Goal: Task Accomplishment & Management: Manage account settings

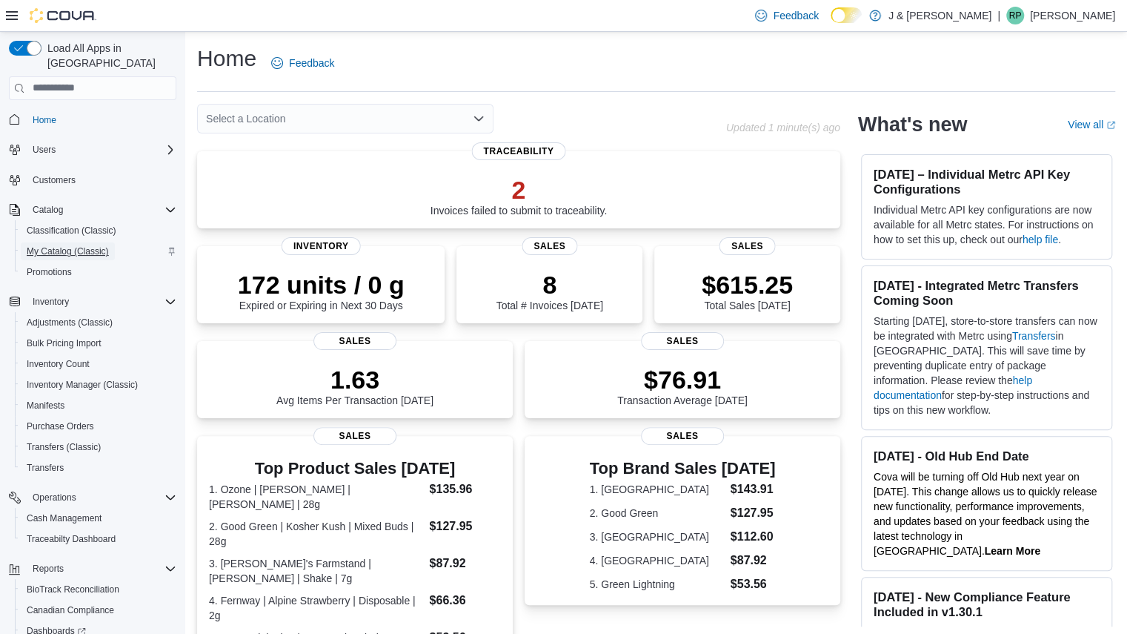
click at [67, 245] on span "My Catalog (Classic)" at bounding box center [68, 251] width 82 height 12
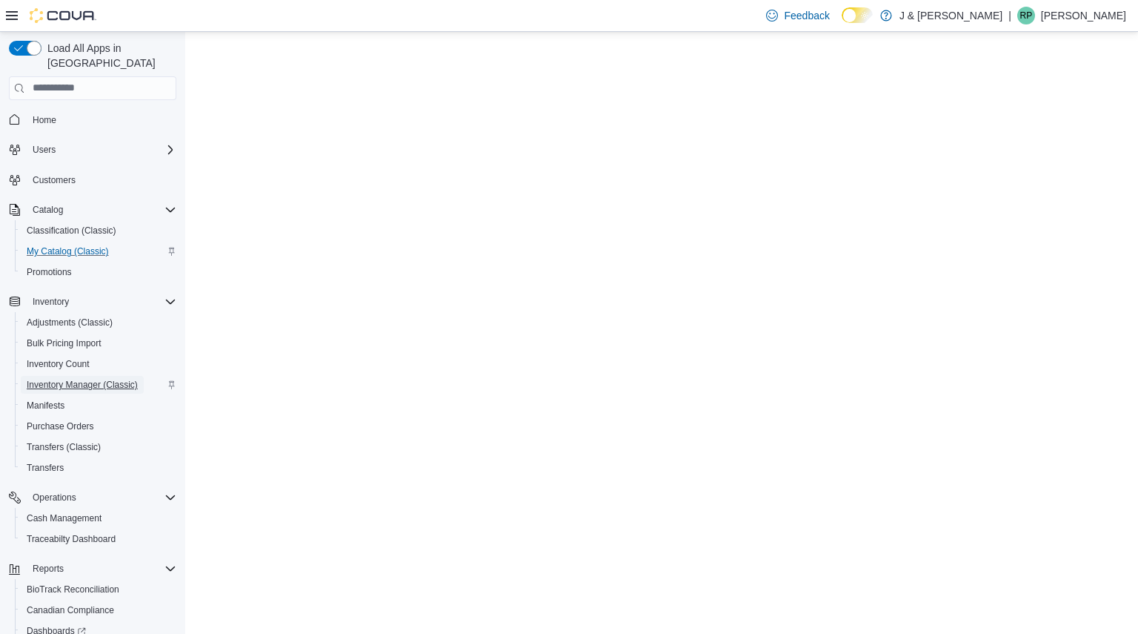
click at [68, 379] on span "Inventory Manager (Classic)" at bounding box center [82, 385] width 111 height 12
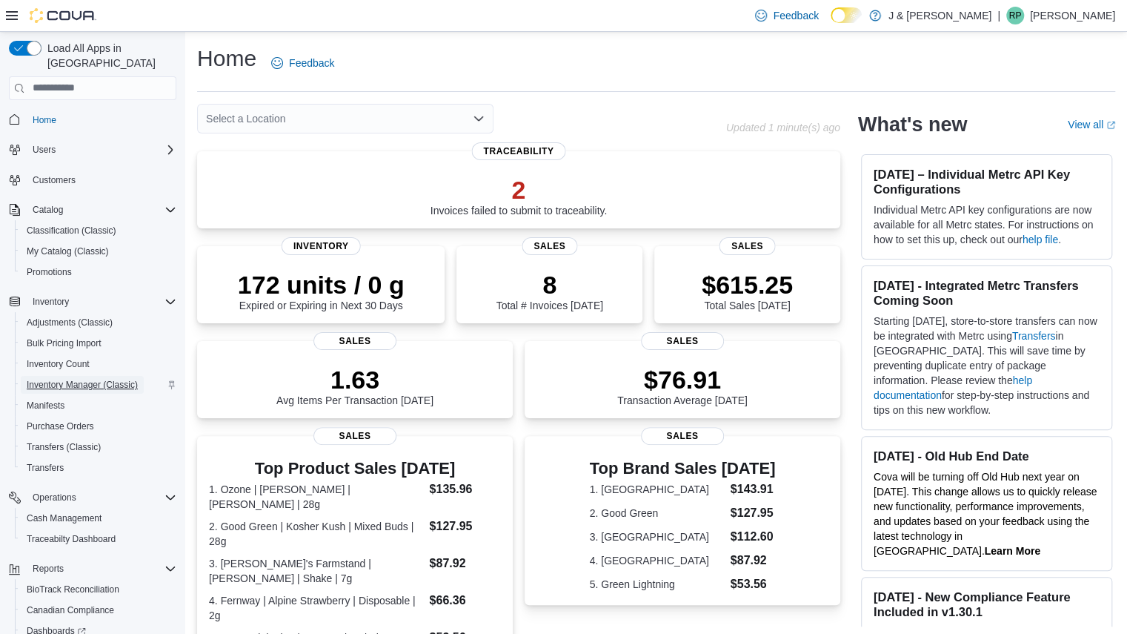
click at [62, 379] on span "Inventory Manager (Classic)" at bounding box center [82, 385] width 111 height 12
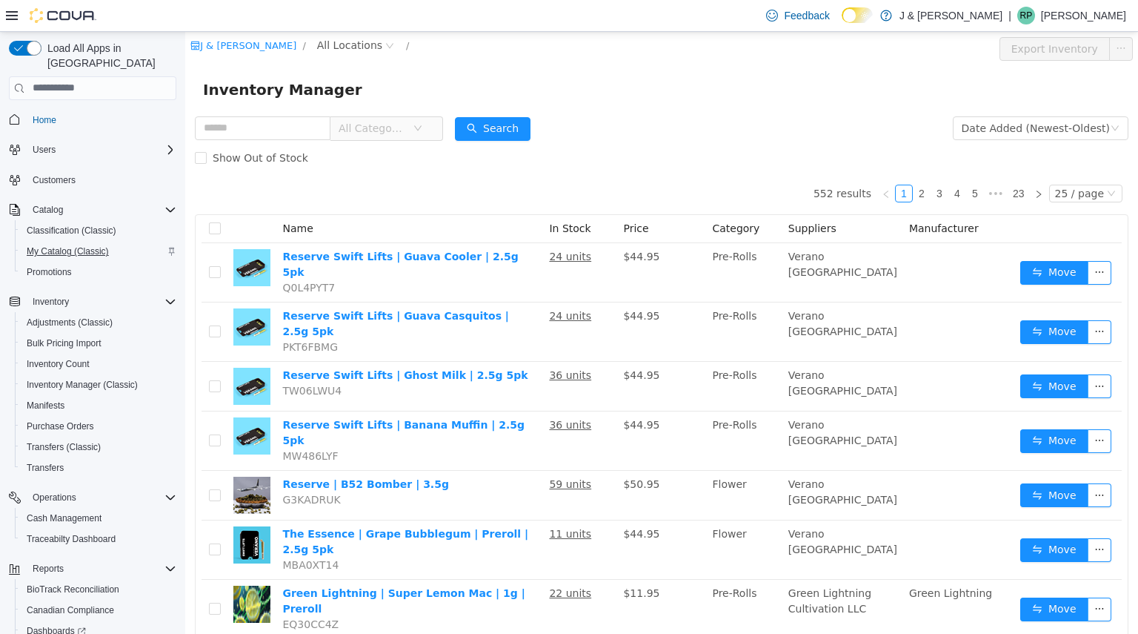
click at [84, 245] on span "My Catalog (Classic)" at bounding box center [68, 251] width 82 height 12
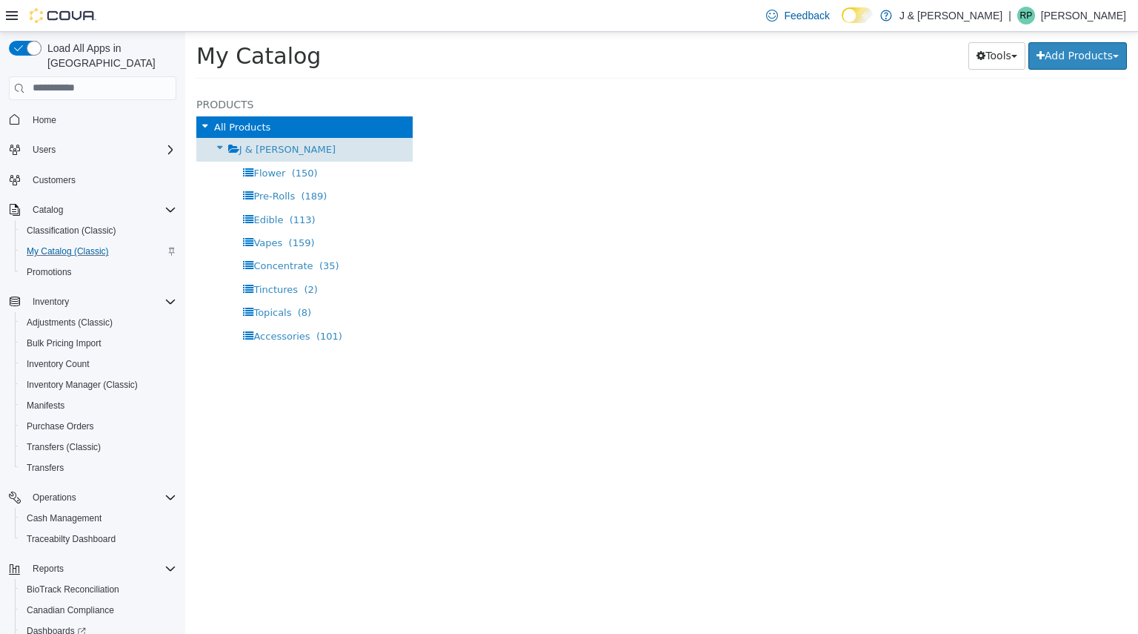
select select "**********"
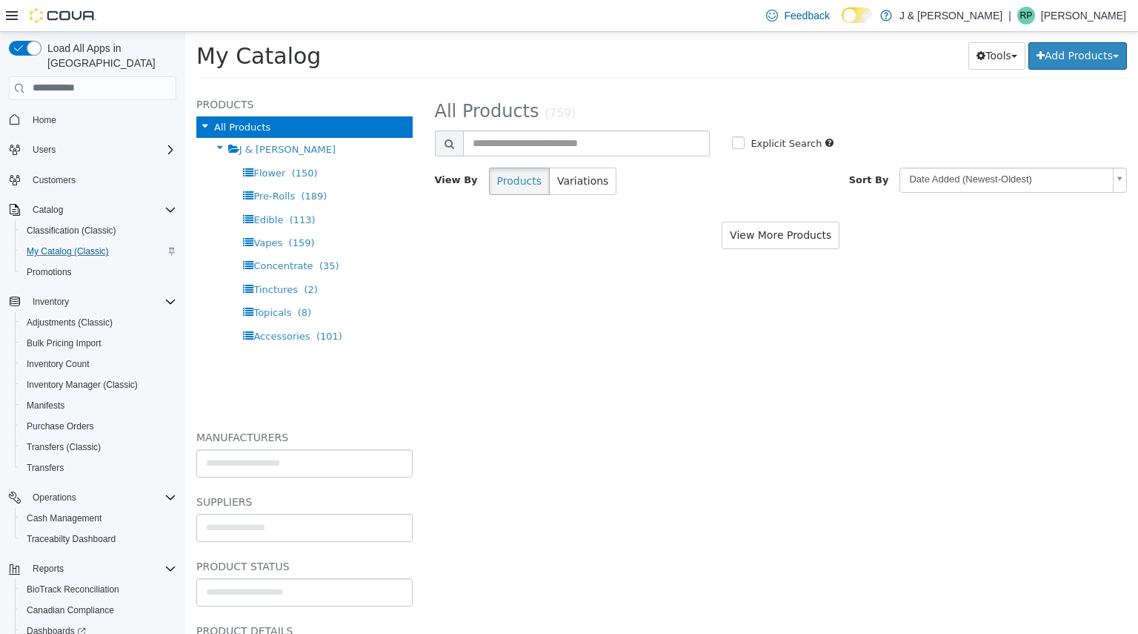
click at [465, 218] on div "**********" at bounding box center [781, 171] width 693 height 153
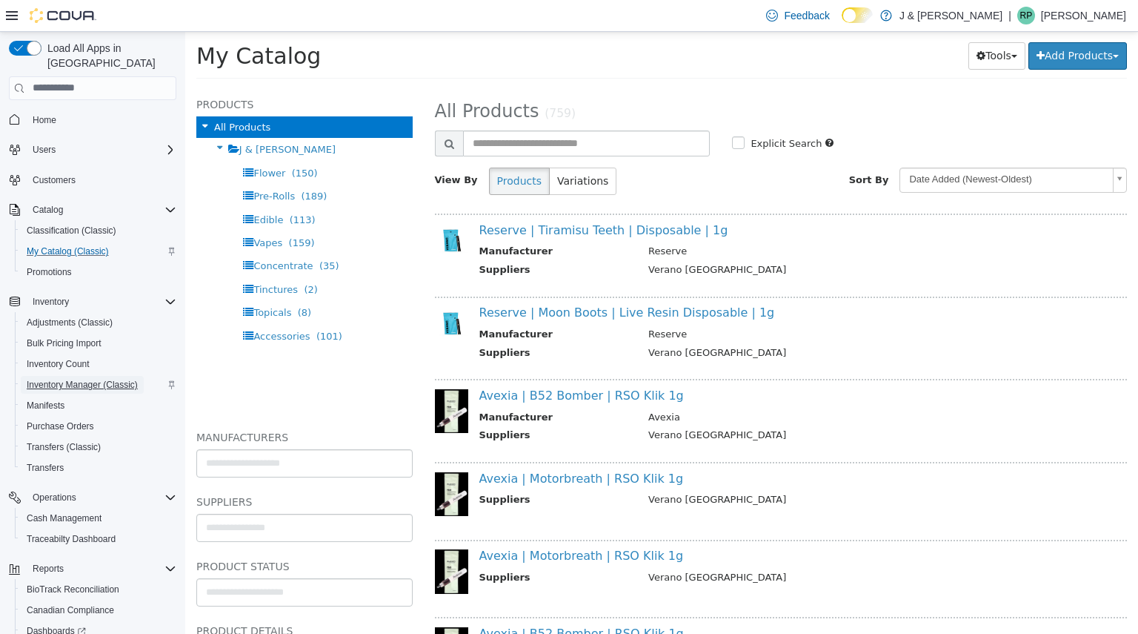
click at [50, 379] on span "Inventory Manager (Classic)" at bounding box center [82, 385] width 111 height 12
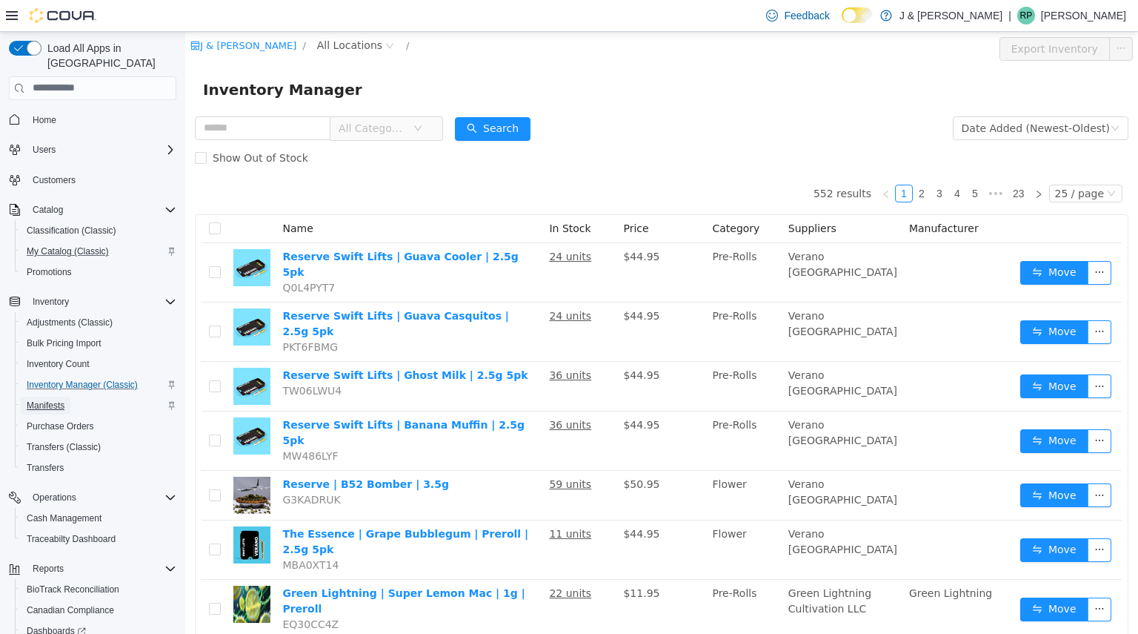
click at [50, 399] on span "Manifests" at bounding box center [46, 405] width 38 height 12
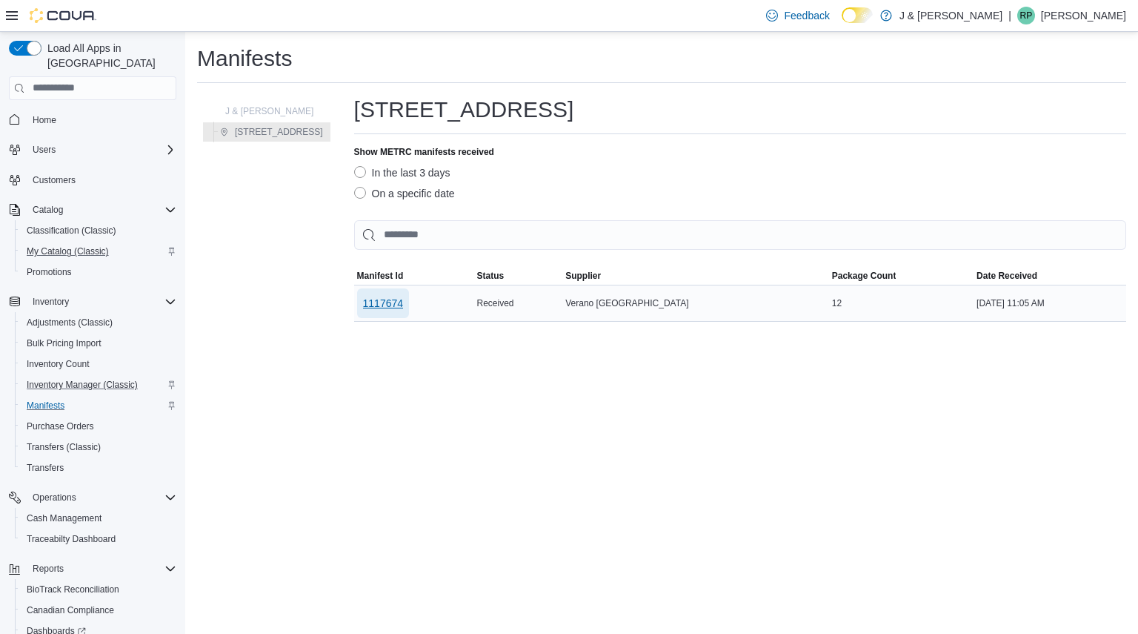
click at [399, 299] on span "1117674" at bounding box center [383, 303] width 41 height 15
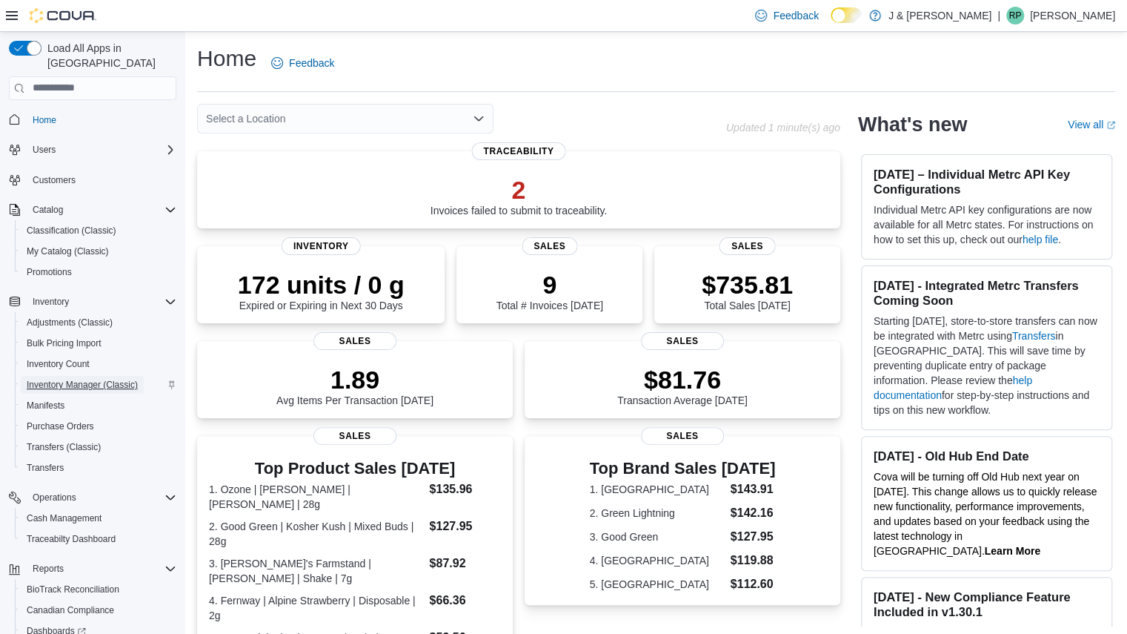
click at [97, 379] on span "Inventory Manager (Classic)" at bounding box center [82, 385] width 111 height 12
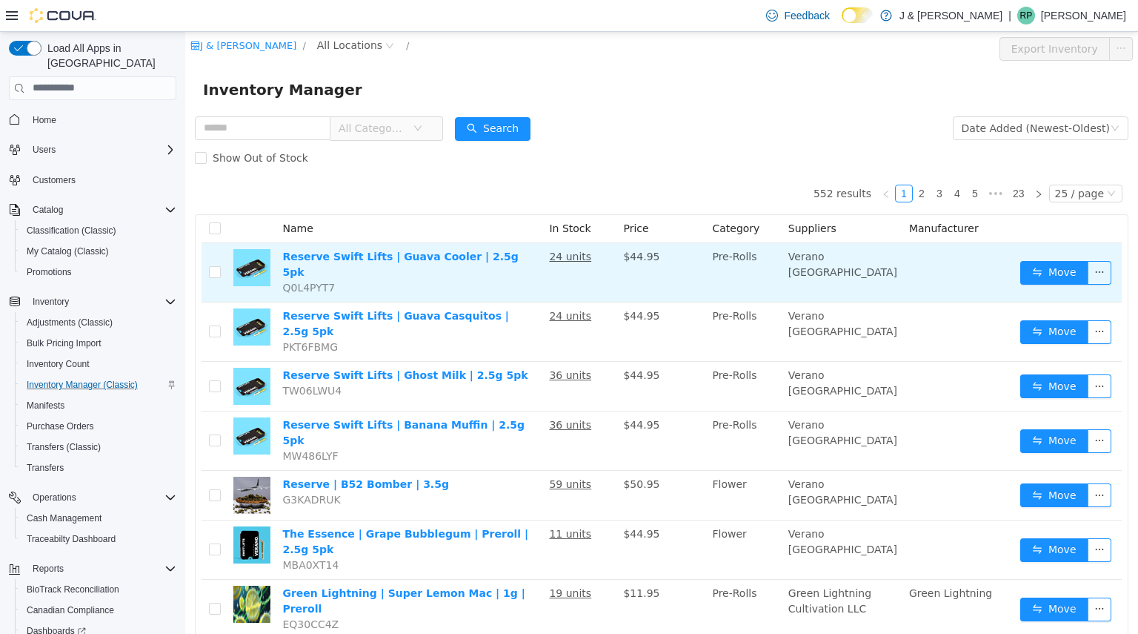
click at [1101, 264] on td "Move" at bounding box center [1068, 271] width 107 height 59
click at [1095, 264] on button "button" at bounding box center [1100, 272] width 24 height 24
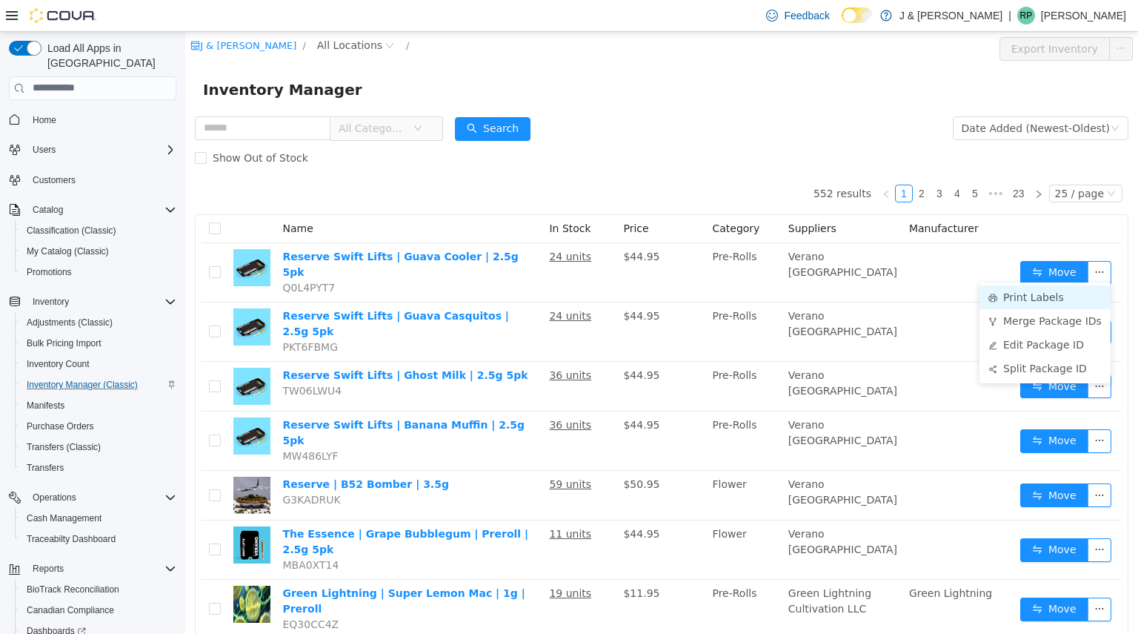
click at [1044, 292] on li "Print Labels" at bounding box center [1045, 297] width 131 height 24
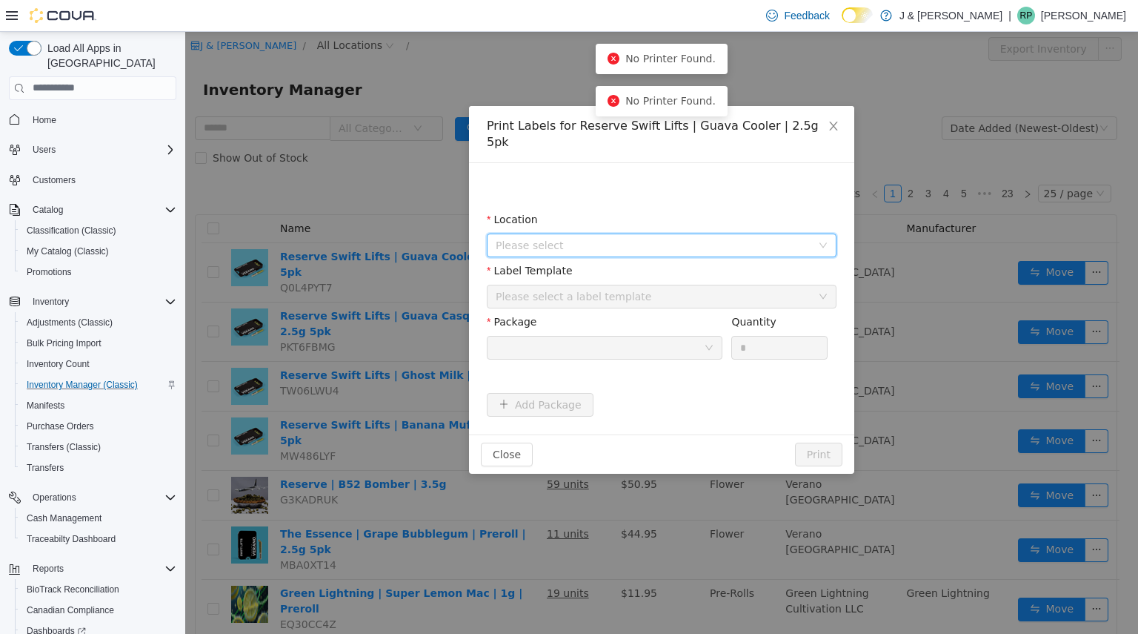
click at [834, 233] on span "Please select" at bounding box center [662, 245] width 350 height 24
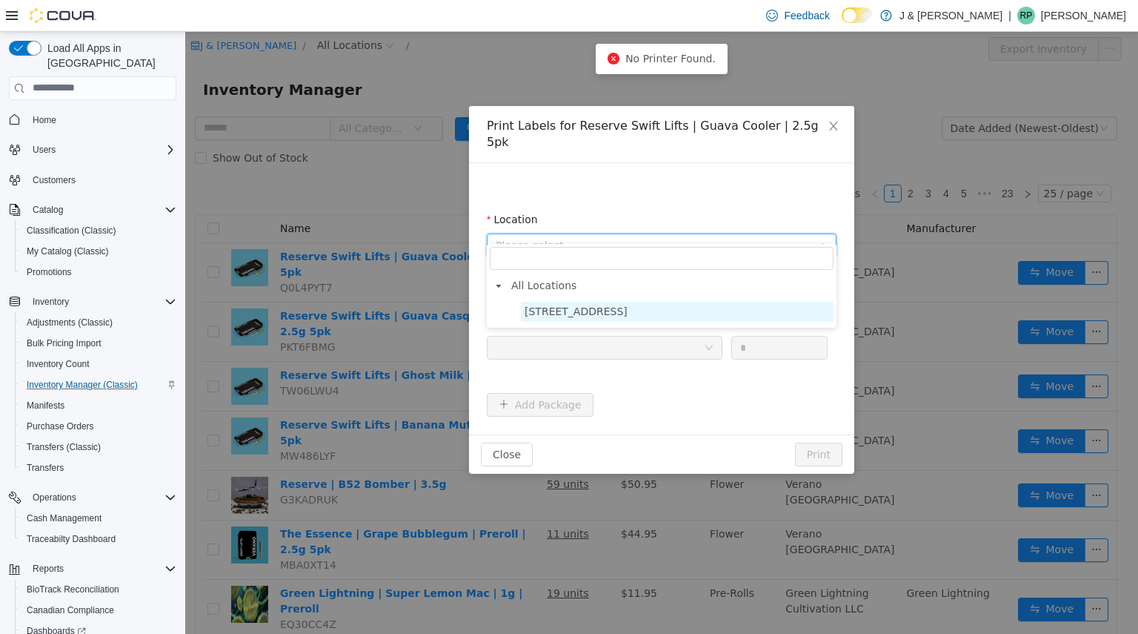
click at [591, 307] on span "3055 Route 23, Oak Ridge" at bounding box center [576, 311] width 103 height 12
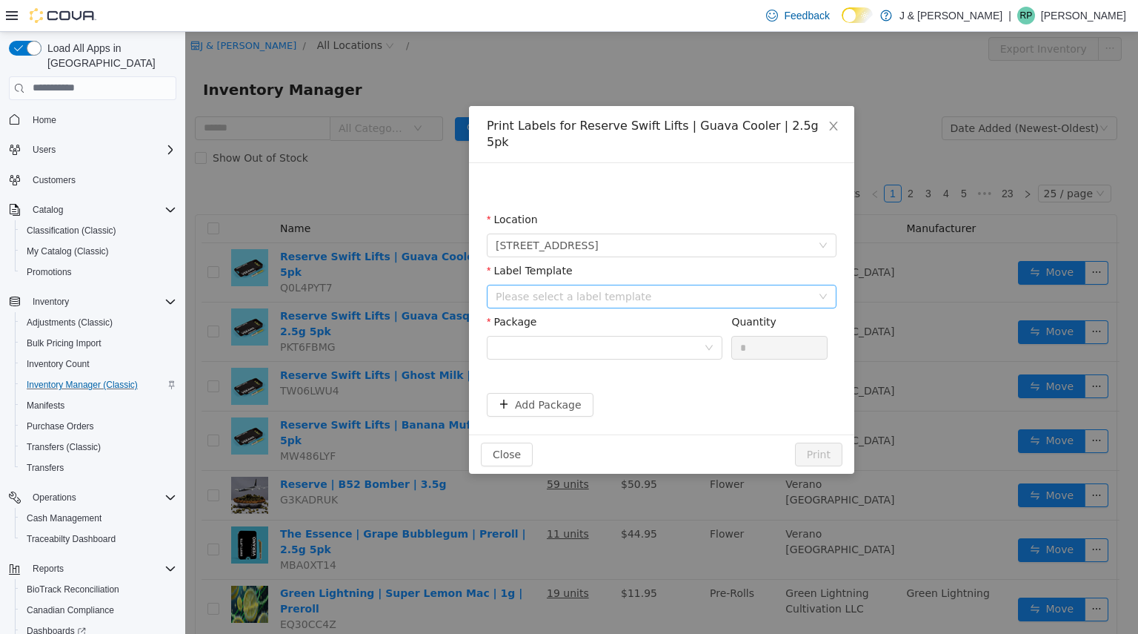
click at [606, 288] on div "Please select a label template" at bounding box center [654, 295] width 316 height 15
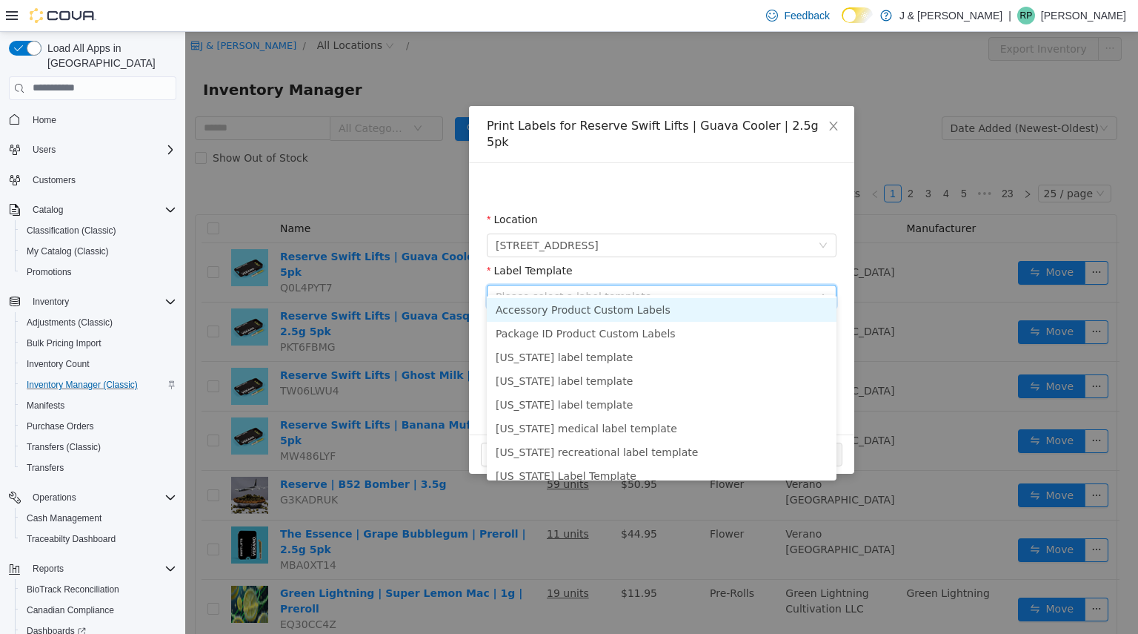
click at [375, 208] on div "Print Labels for Reserve Swift Lifts | Guava Cooler | 2.5g 5pk Location 3055 Ro…" at bounding box center [661, 332] width 953 height 602
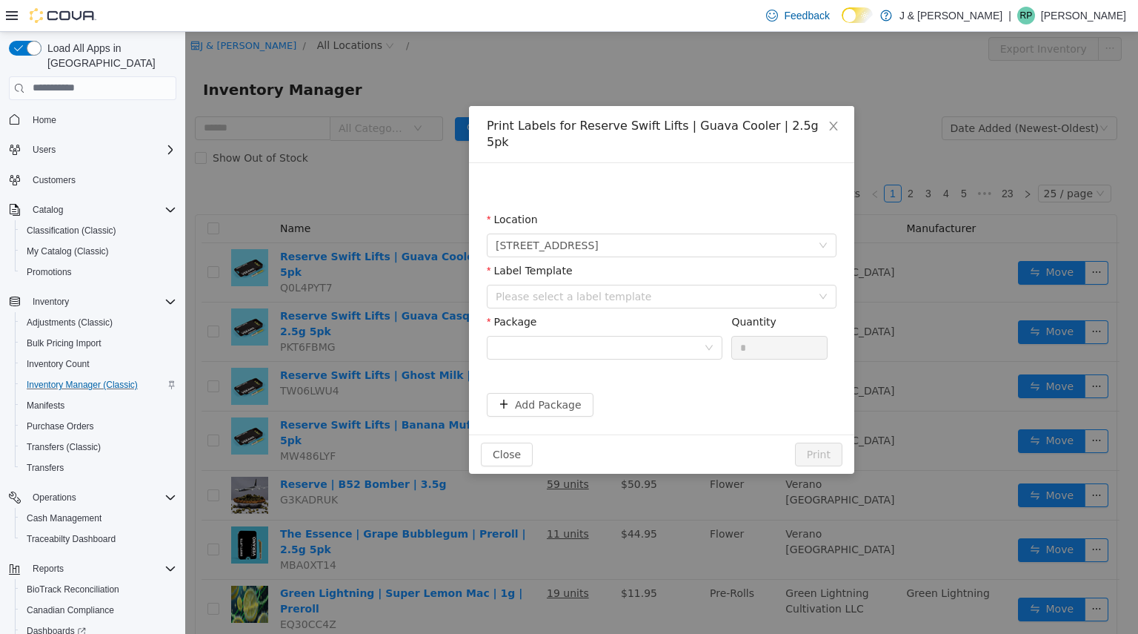
click at [364, 170] on div "Print Labels for Reserve Swift Lifts | Guava Cooler | 2.5g 5pk Location 3055 Ro…" at bounding box center [661, 332] width 953 height 602
click at [838, 125] on icon "icon: close" at bounding box center [834, 125] width 12 height 12
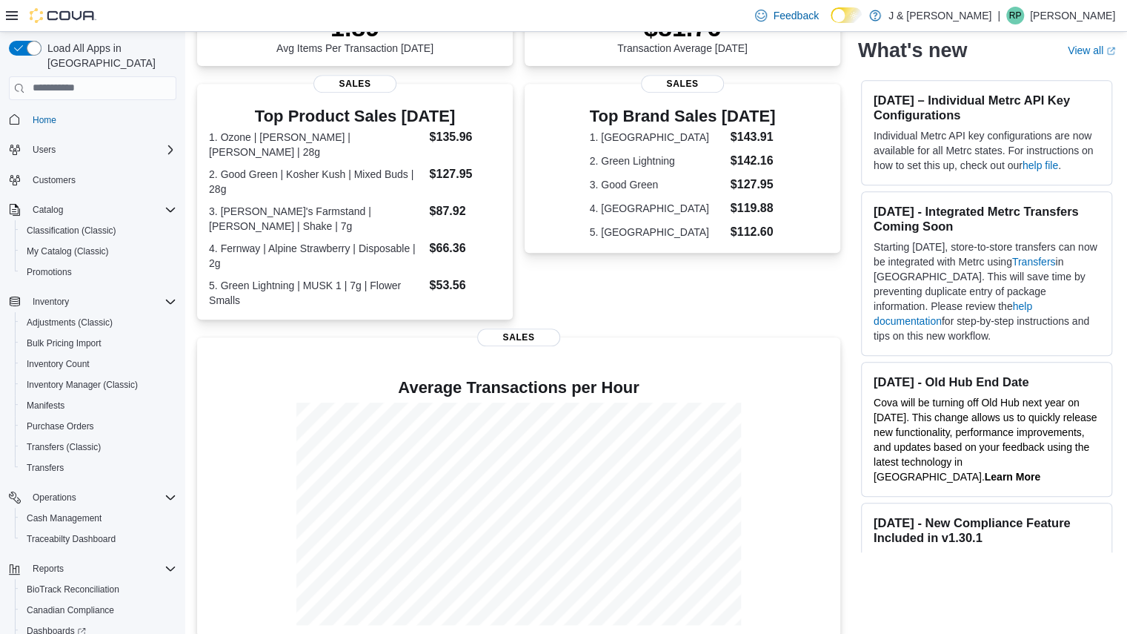
scroll to position [105, 0]
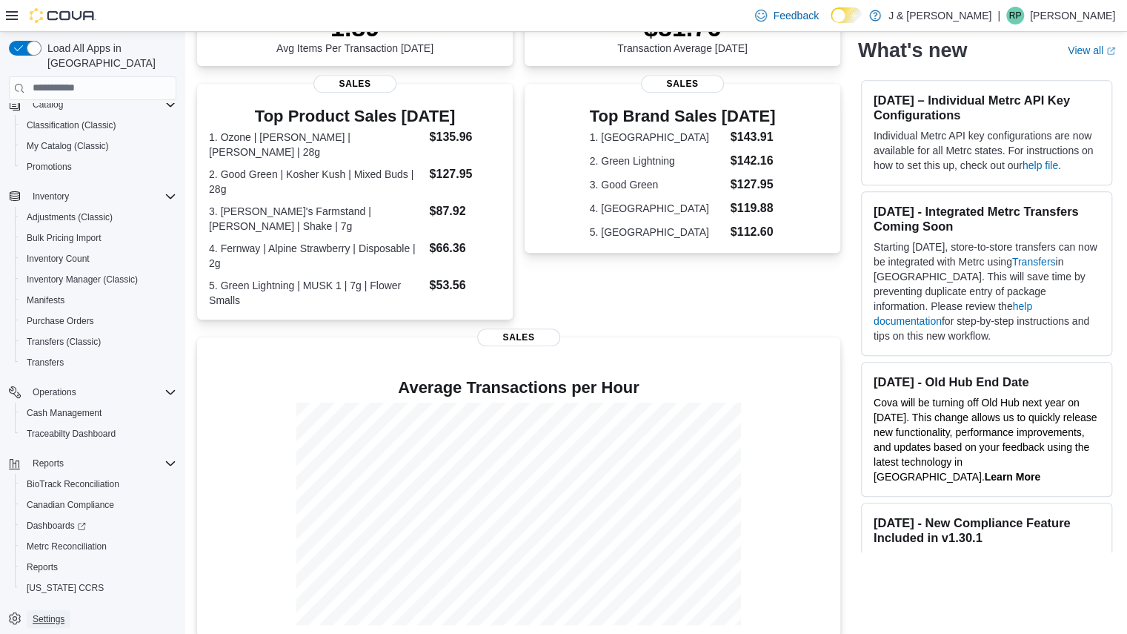
click at [50, 613] on span "Settings" at bounding box center [49, 619] width 32 height 12
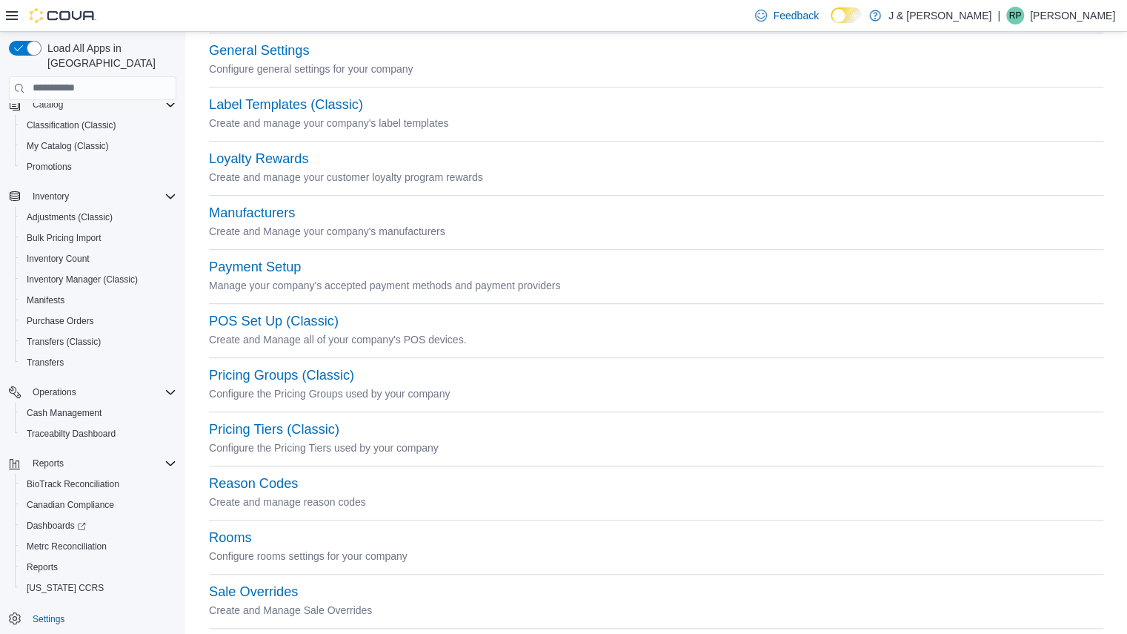
scroll to position [317, 0]
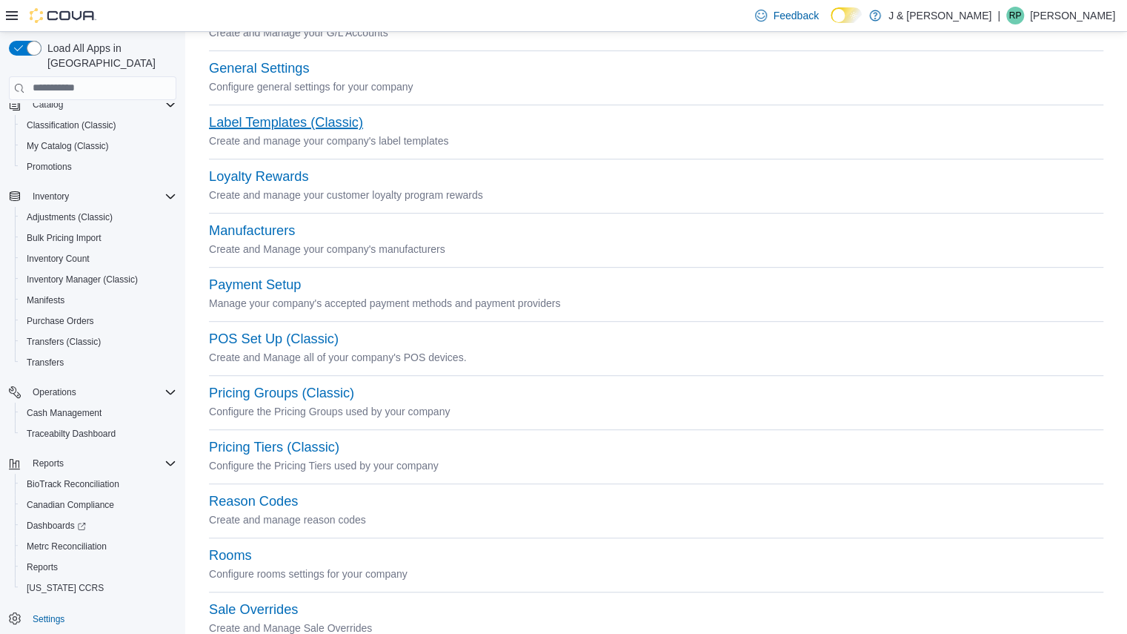
click at [276, 118] on button "Label Templates (Classic)" at bounding box center [286, 123] width 154 height 16
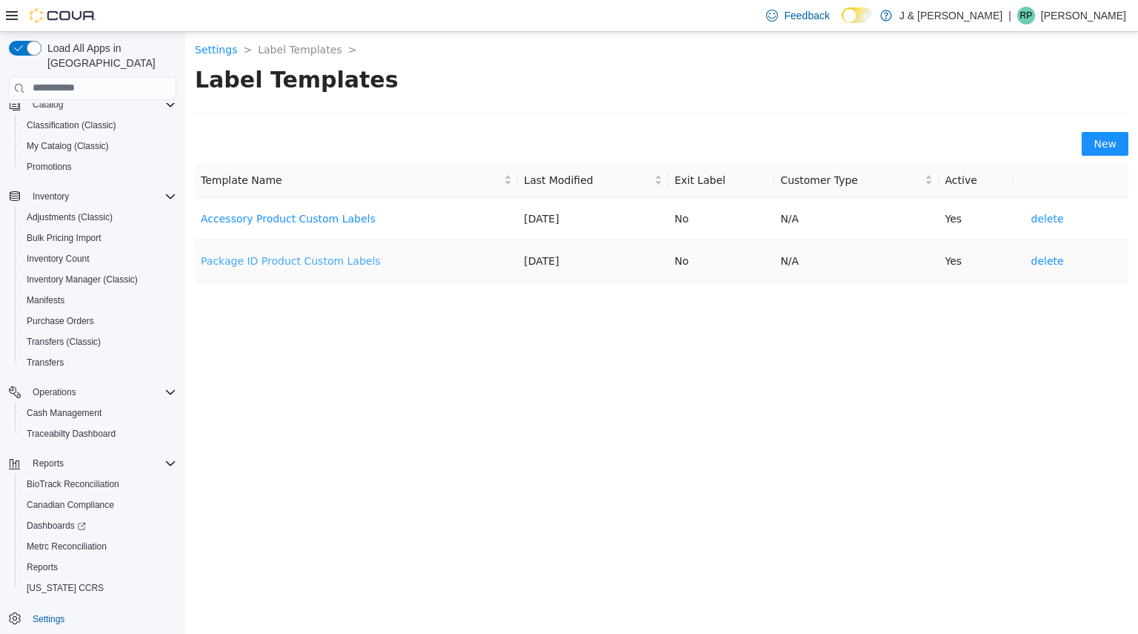
click at [279, 259] on link "Package ID Product Custom Labels" at bounding box center [291, 260] width 180 height 12
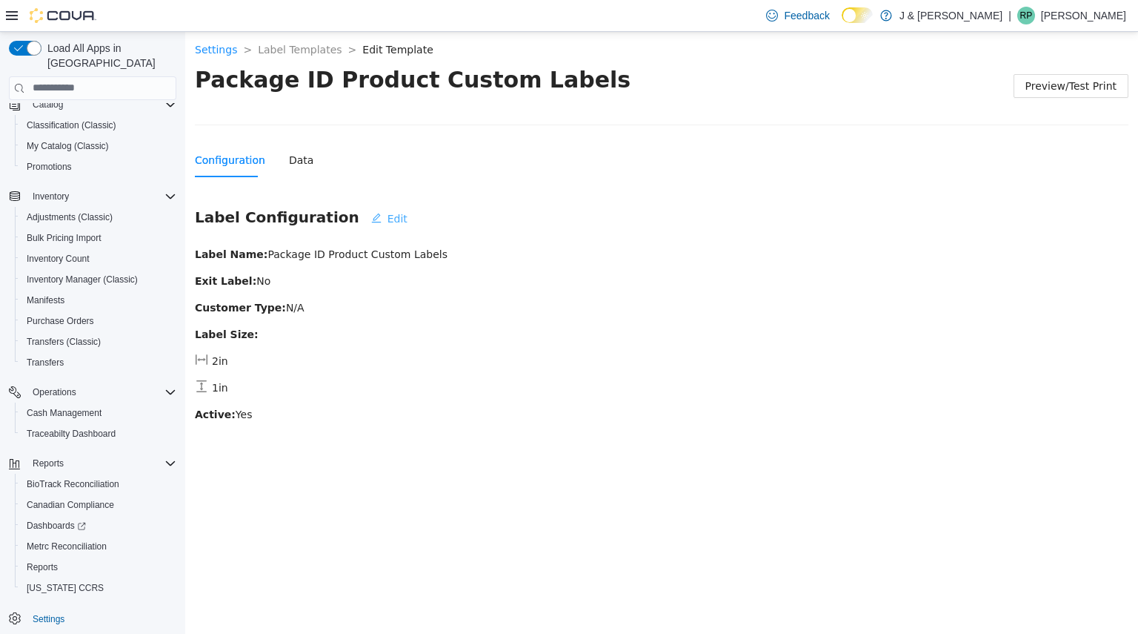
click at [359, 212] on button "Edit" at bounding box center [389, 218] width 60 height 24
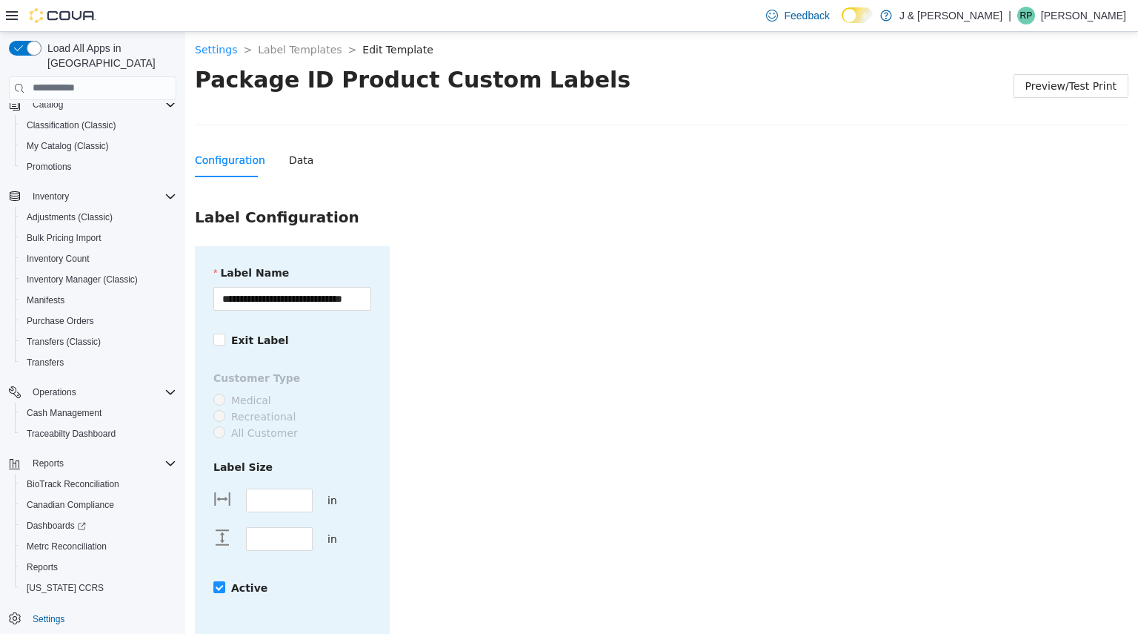
scroll to position [34, 0]
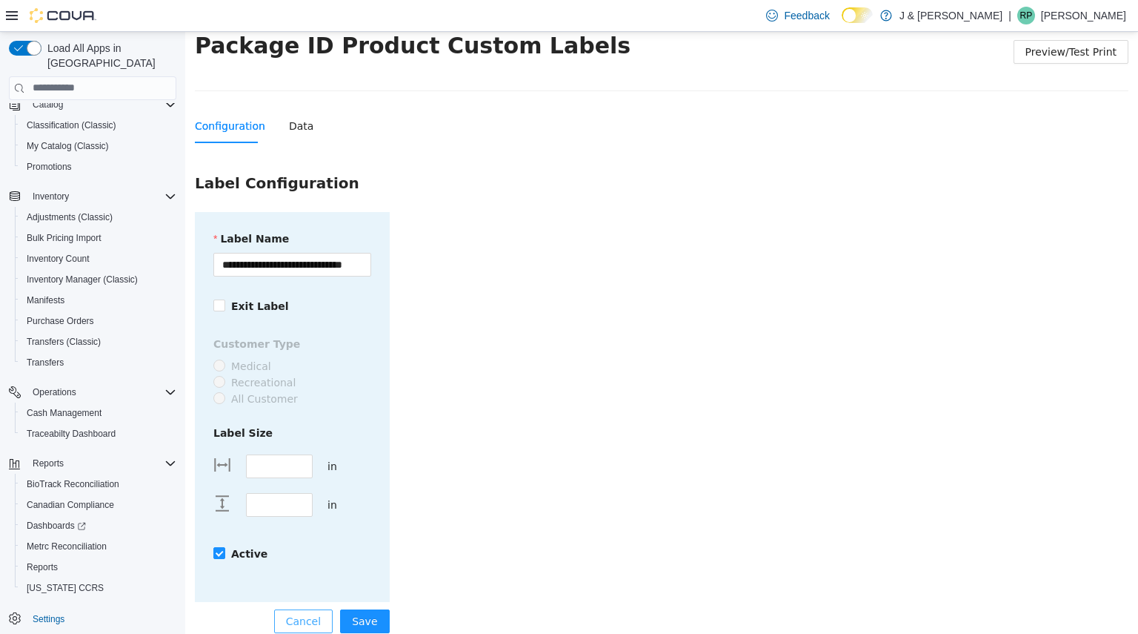
click at [310, 612] on span "Cancel" at bounding box center [303, 620] width 35 height 16
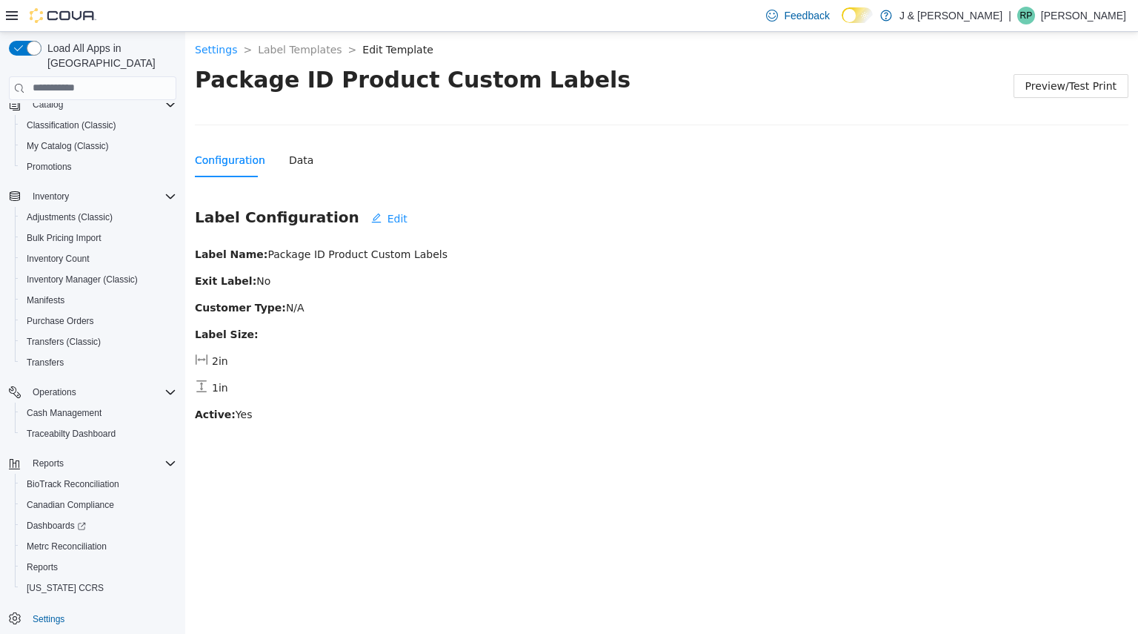
scroll to position [0, 0]
click at [291, 166] on div "Data" at bounding box center [301, 159] width 24 height 16
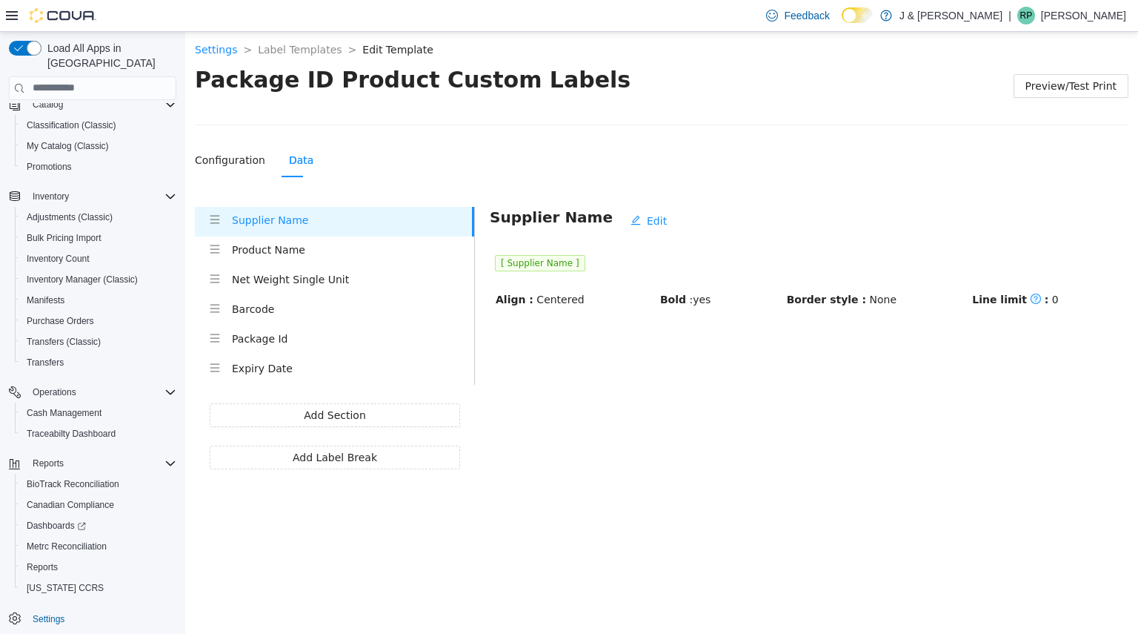
click at [264, 340] on h4 "Package Id" at bounding box center [353, 338] width 242 height 16
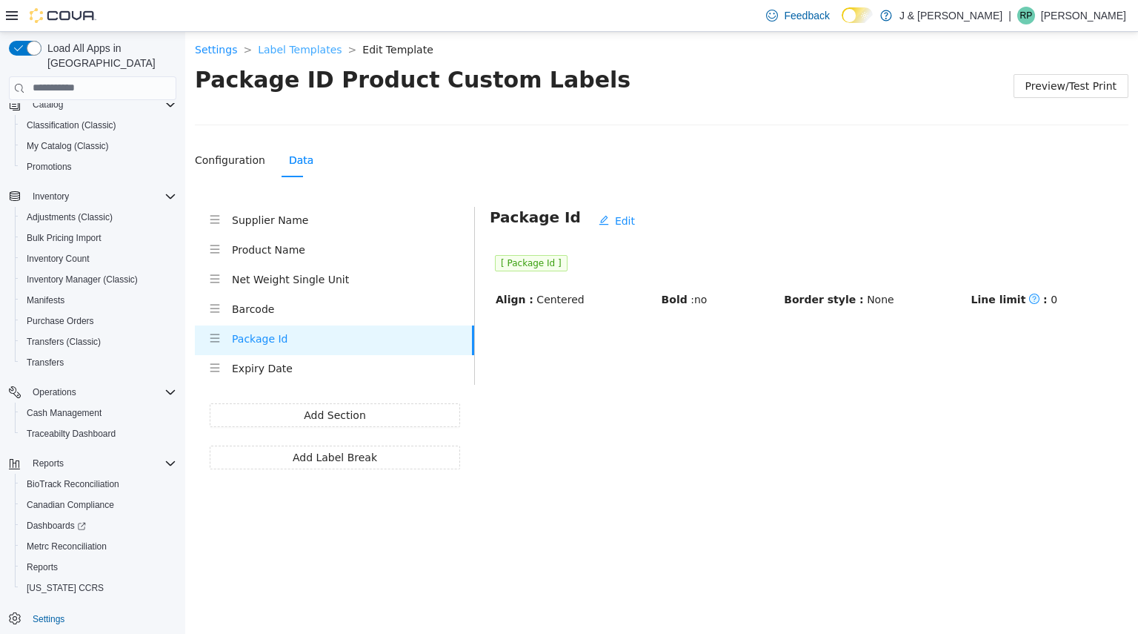
click at [288, 43] on link "Label Templates" at bounding box center [300, 49] width 84 height 12
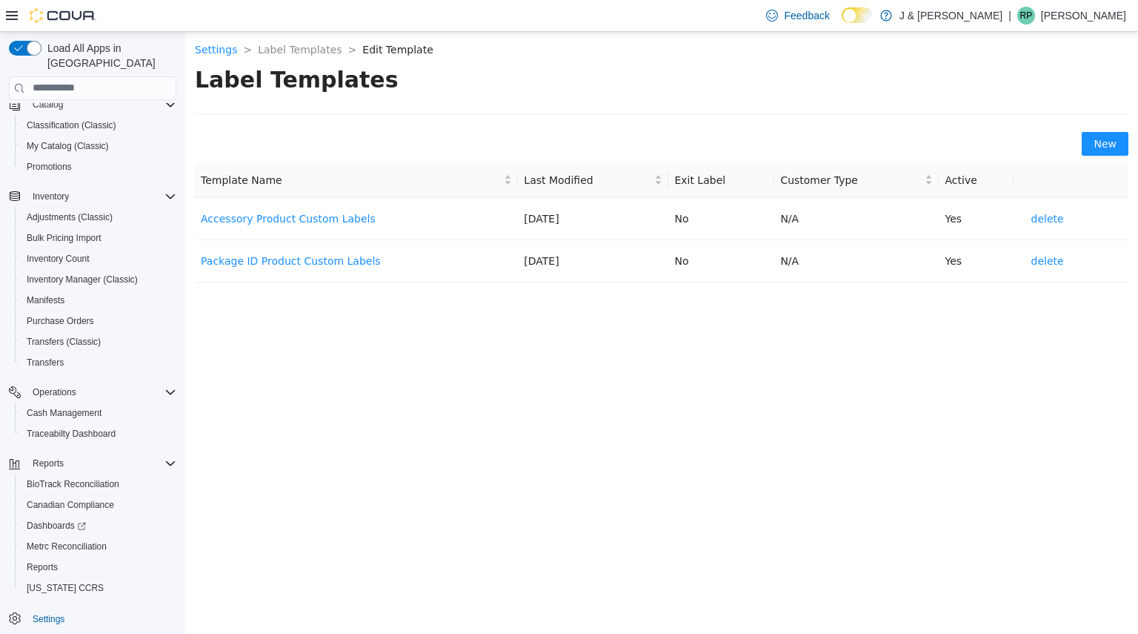
click at [345, 316] on body "Settings > Label Templates > Edit Template > Label Templates New Template Name …" at bounding box center [661, 332] width 953 height 602
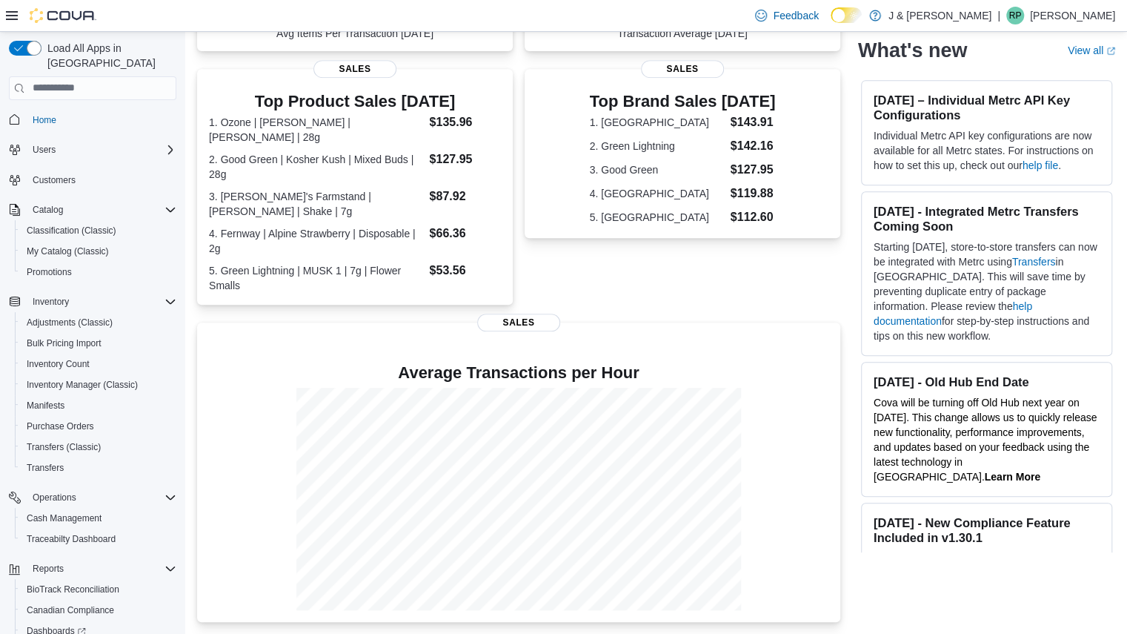
scroll to position [368, 0]
